Goal: Use online tool/utility: Utilize a website feature to perform a specific function

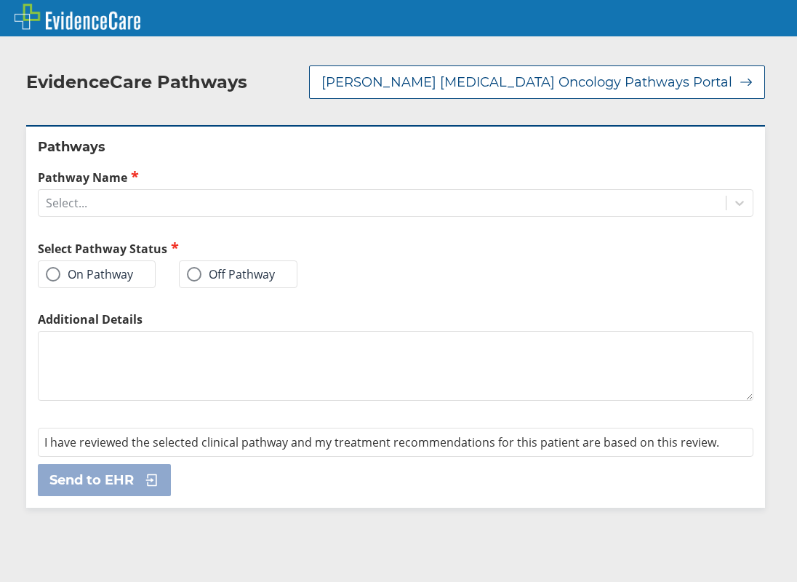
click at [100, 260] on div "On Pathway" at bounding box center [97, 274] width 118 height 28
click at [111, 267] on label "On Pathway" at bounding box center [89, 274] width 87 height 15
click at [0, 0] on input "On Pathway" at bounding box center [0, 0] width 0 height 0
click at [138, 191] on div "Select..." at bounding box center [383, 203] width 688 height 25
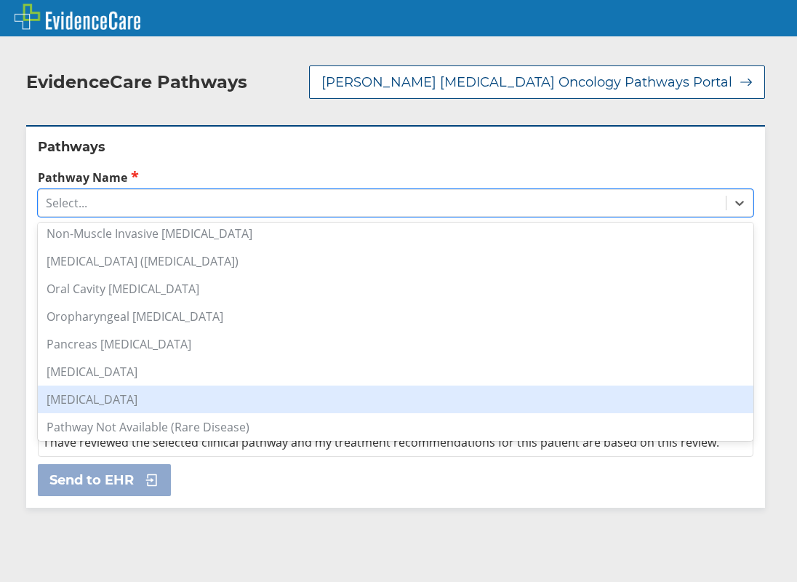
scroll to position [1019, 0]
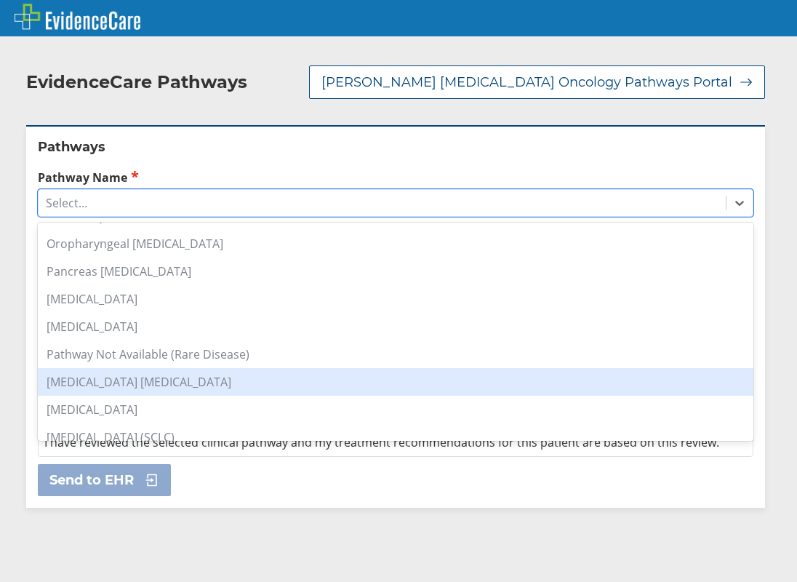
click at [152, 368] on div "[MEDICAL_DATA] [MEDICAL_DATA]" at bounding box center [396, 382] width 716 height 28
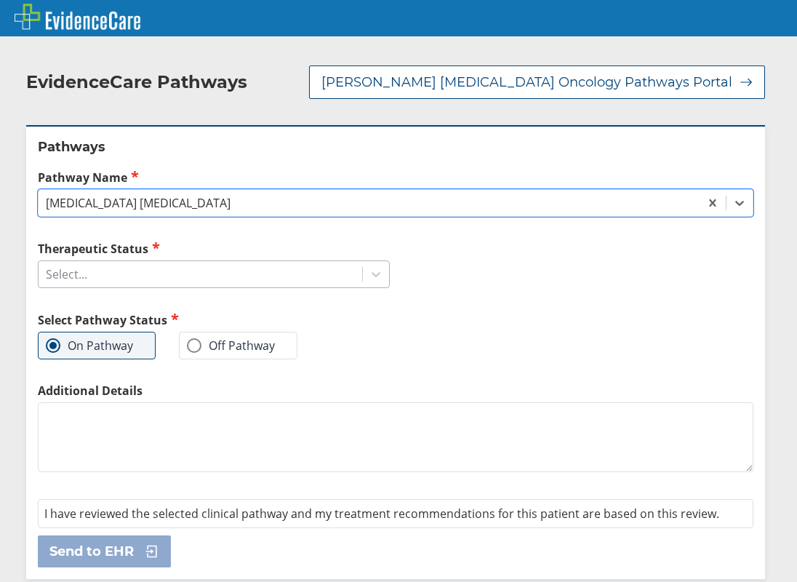
click at [104, 262] on div "Select..." at bounding box center [201, 274] width 324 height 25
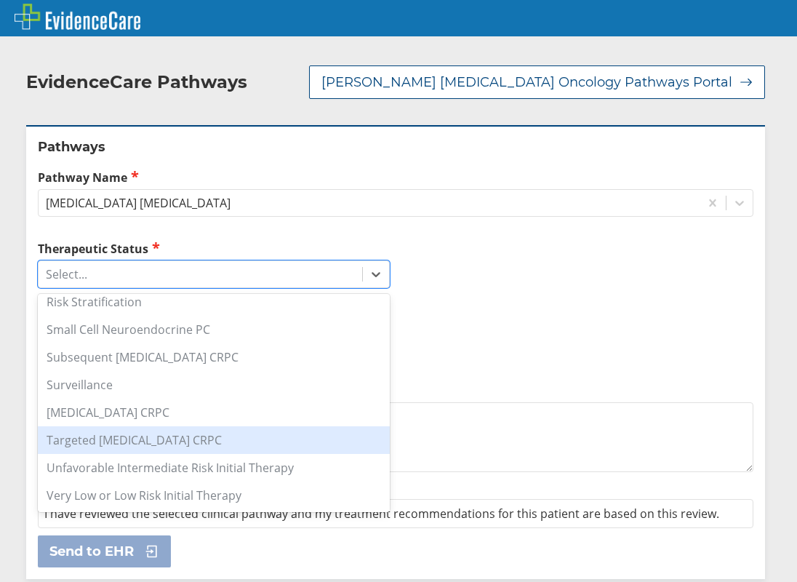
scroll to position [0, 0]
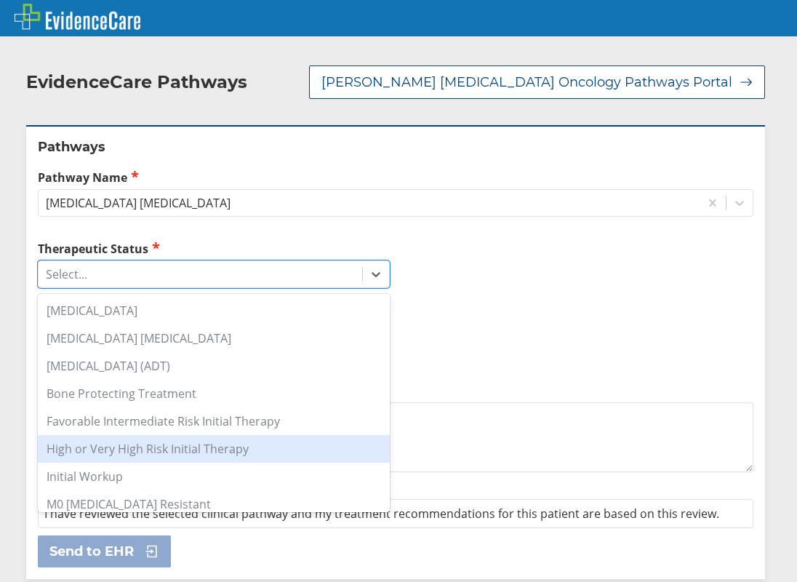
click at [164, 435] on div "High or Very High Risk Initial Therapy" at bounding box center [214, 449] width 352 height 28
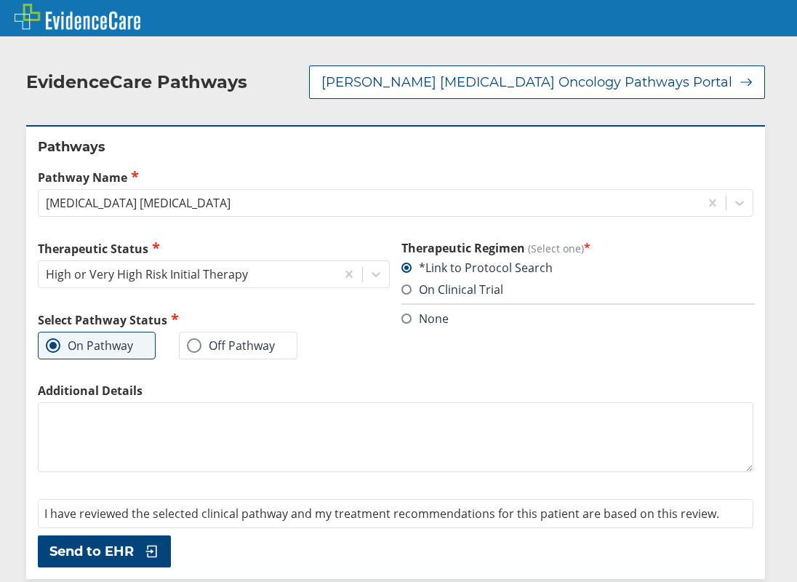
drag, startPoint x: 148, startPoint y: 417, endPoint x: 161, endPoint y: 402, distance: 19.1
click at [148, 413] on textarea "Additional Details" at bounding box center [396, 437] width 716 height 70
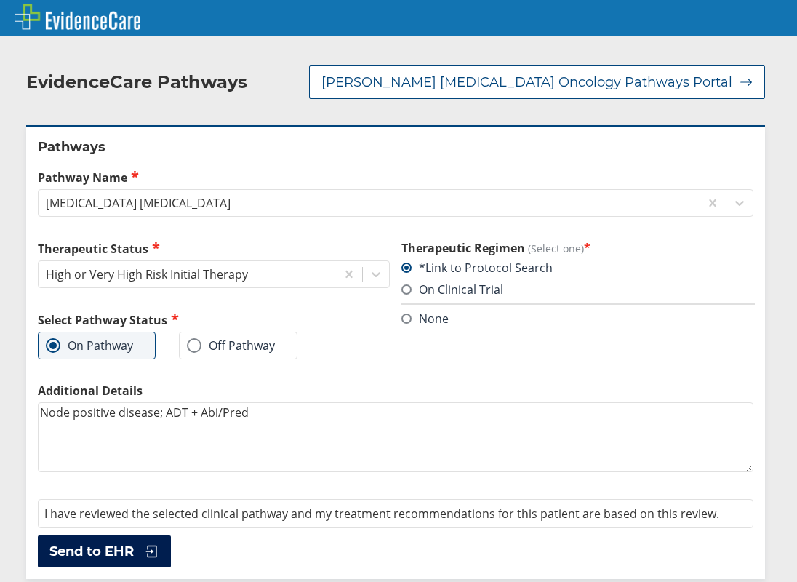
type textarea "Node positive disease; ADT + Abi/Pred"
click at [157, 544] on icon at bounding box center [149, 551] width 22 height 15
